Goal: Use online tool/utility

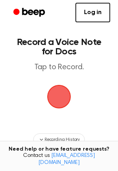
click at [59, 99] on span "button" at bounding box center [59, 96] width 32 height 32
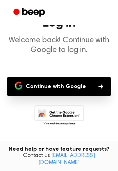
scroll to position [23, 0]
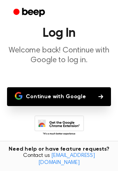
click at [83, 94] on button "Continue with Google" at bounding box center [59, 96] width 104 height 19
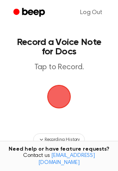
click at [63, 101] on span "button" at bounding box center [59, 97] width 44 height 44
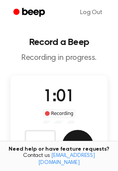
click at [75, 139] on button "Save" at bounding box center [77, 145] width 31 height 31
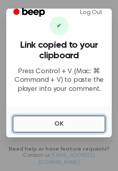
click at [42, 121] on button "OK" at bounding box center [58, 123] width 93 height 17
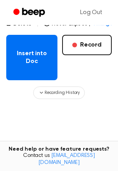
scroll to position [156, 0]
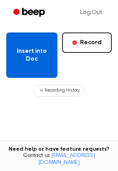
click at [26, 57] on button "Insert into Doc" at bounding box center [31, 54] width 51 height 45
